Goal: Information Seeking & Learning: Learn about a topic

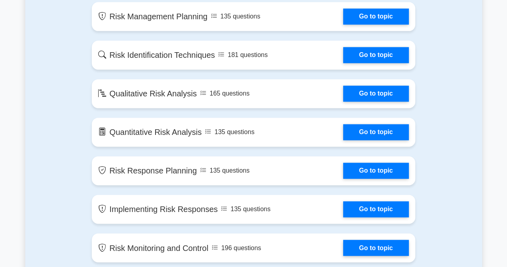
scroll to position [562, 0]
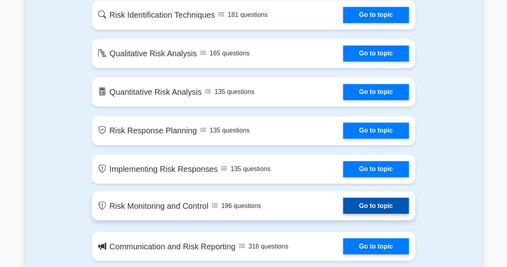
click at [390, 207] on link "Go to topic" at bounding box center [376, 205] width 66 height 16
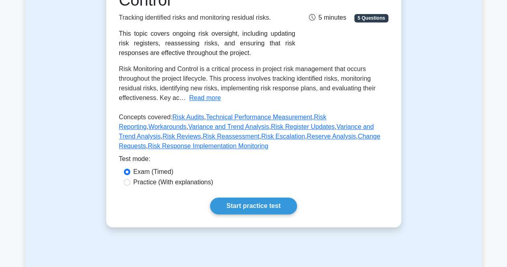
scroll to position [160, 0]
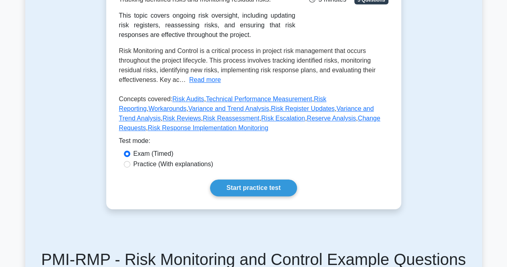
click at [196, 164] on label "Practice (With explanations)" at bounding box center [174, 164] width 80 height 10
click at [130, 164] on input "Practice (With explanations)" at bounding box center [127, 164] width 6 height 6
radio input "true"
click at [258, 186] on link "Start practice test" at bounding box center [253, 187] width 87 height 17
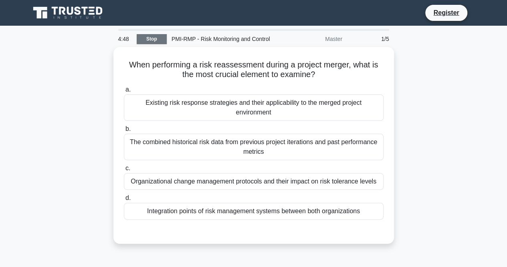
click at [144, 43] on link "Stop" at bounding box center [152, 39] width 30 height 10
